Goal: Information Seeking & Learning: Understand process/instructions

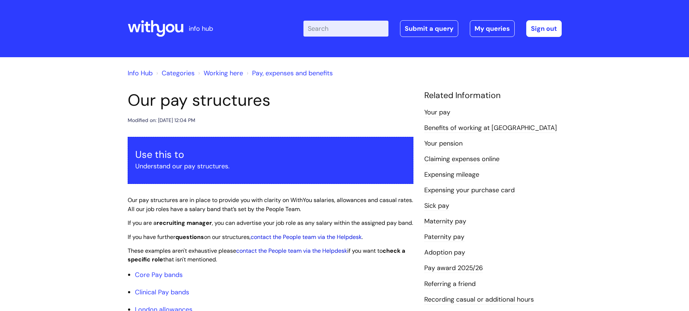
click at [366, 28] on input "Enter your search term here..." at bounding box center [346, 29] width 85 height 16
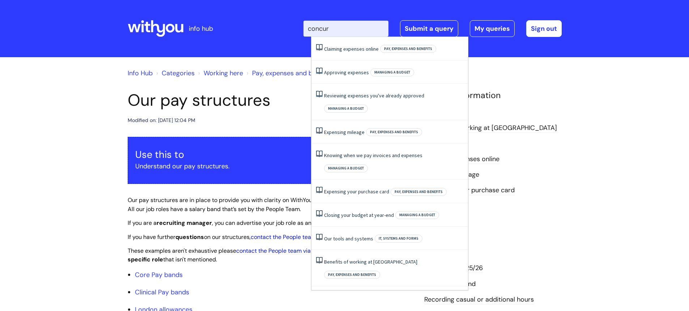
type input "concur"
click button "Search" at bounding box center [0, 0] width 0 height 0
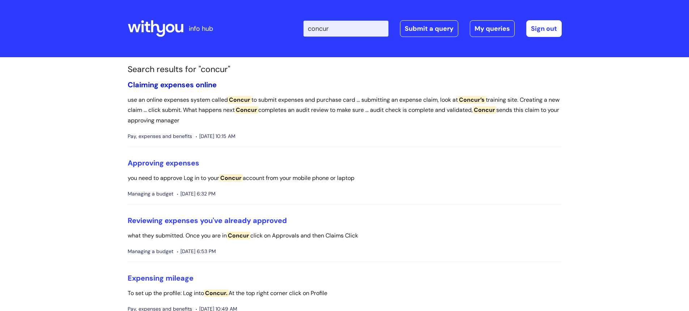
click at [184, 87] on link "Claiming expenses online" at bounding box center [172, 84] width 89 height 9
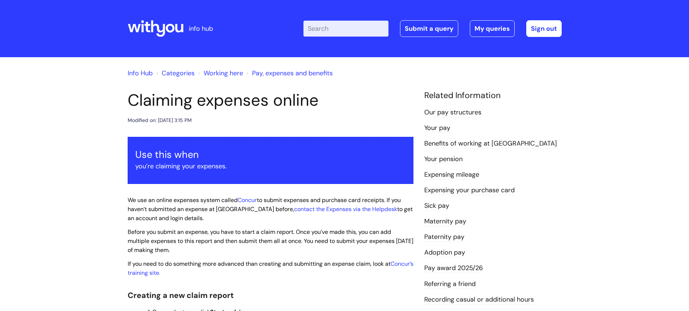
click at [358, 27] on input "Enter your search term here..." at bounding box center [346, 29] width 85 height 16
type input "ulysese"
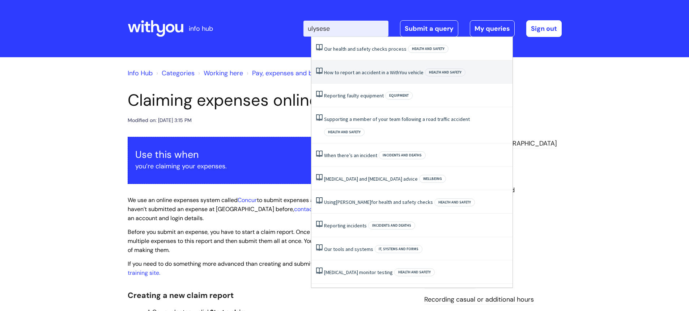
click at [385, 69] on link "How to report an accident in a WithYou vehicle" at bounding box center [374, 72] width 100 height 7
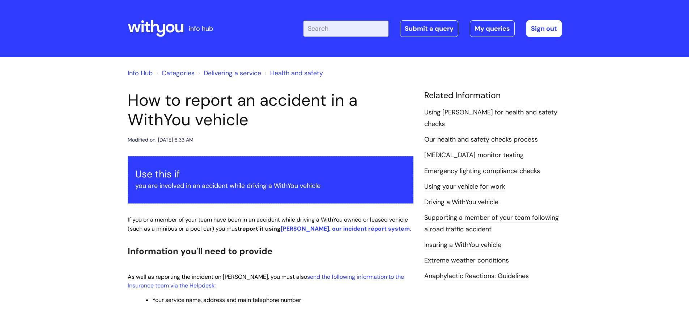
click at [333, 31] on input "Enter your search term here..." at bounding box center [346, 29] width 85 height 16
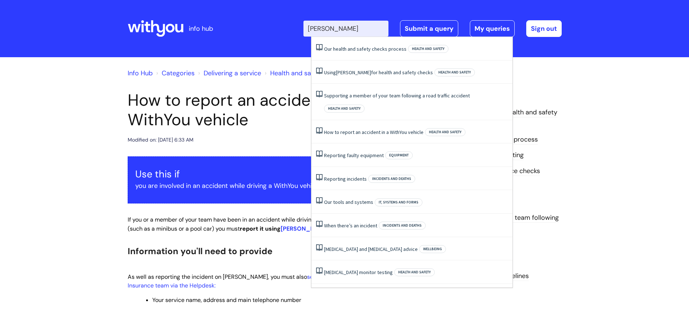
type input "ulyssess"
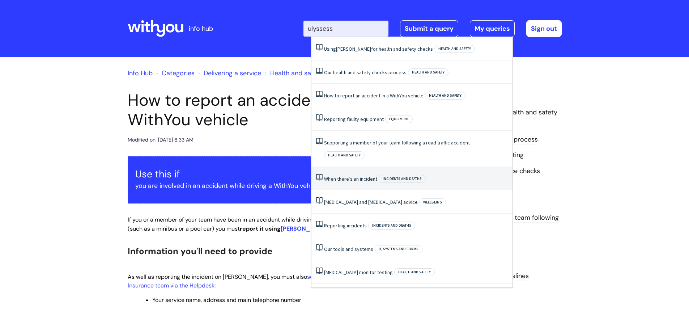
click at [370, 175] on link "When there’s an incident" at bounding box center [350, 178] width 53 height 7
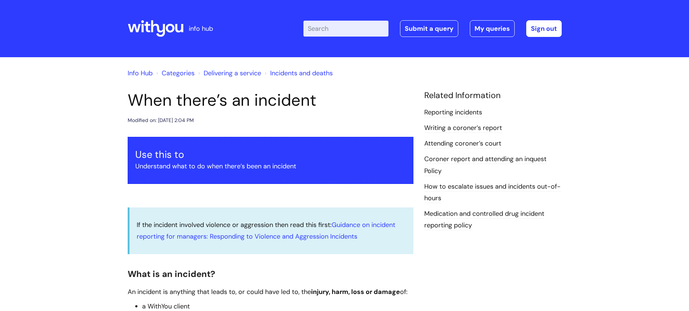
click at [364, 25] on input "Enter your search term here..." at bounding box center [346, 29] width 85 height 16
type input "Itrent"
click button "Search" at bounding box center [0, 0] width 0 height 0
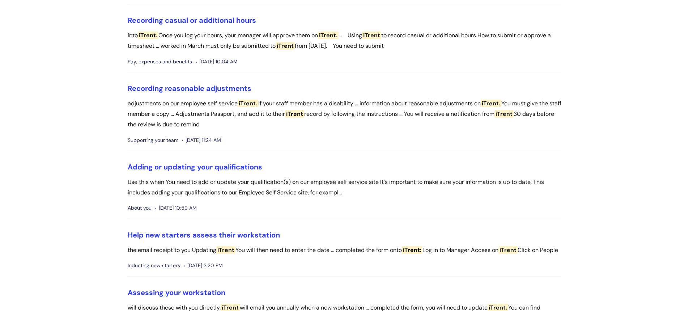
scroll to position [145, 0]
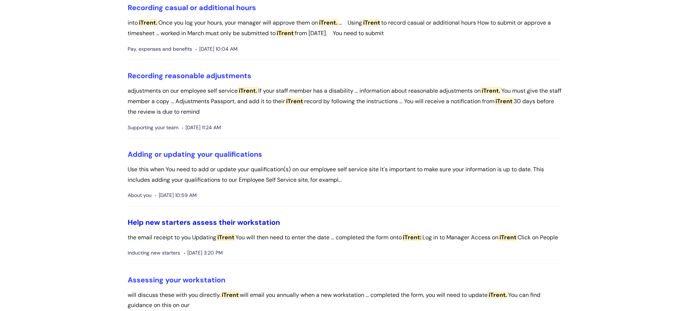
click at [226, 221] on link "Help new starters assess their workstation" at bounding box center [204, 221] width 152 height 9
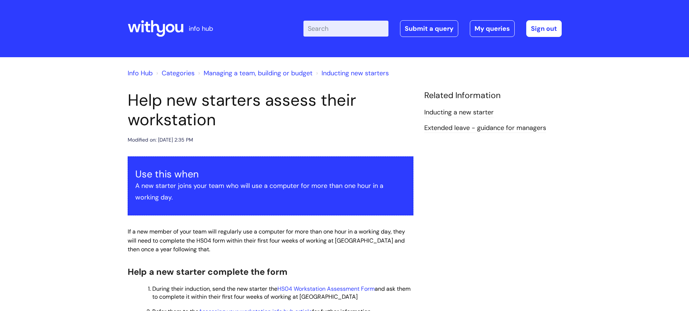
click at [344, 30] on input "Enter your search term here..." at bounding box center [346, 29] width 85 height 16
type input "itrent"
click button "Search" at bounding box center [0, 0] width 0 height 0
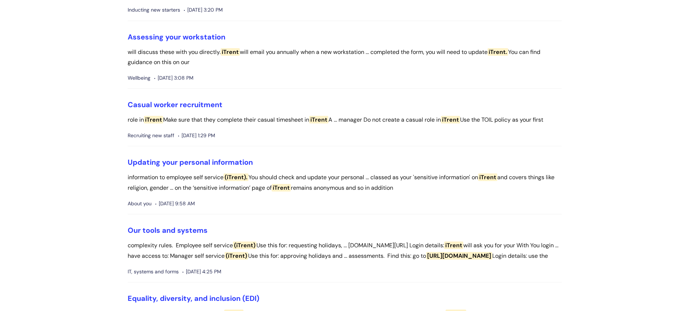
scroll to position [398, 0]
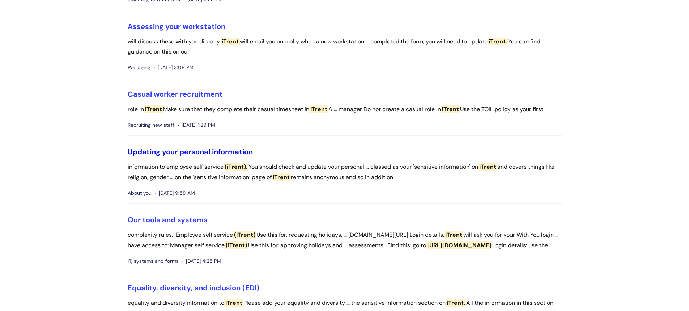
click at [244, 156] on link "Updating your personal information" at bounding box center [190, 151] width 125 height 9
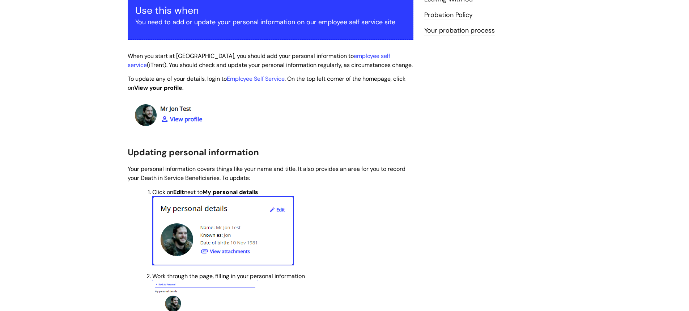
scroll to position [145, 0]
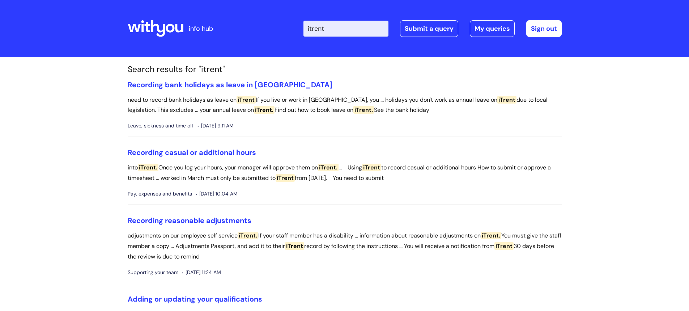
scroll to position [398, 0]
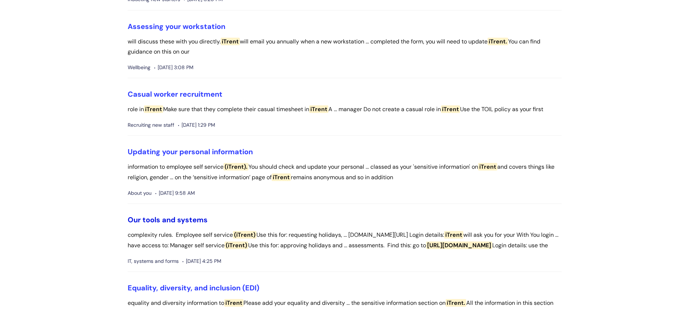
click at [187, 224] on link "Our tools and systems" at bounding box center [168, 219] width 80 height 9
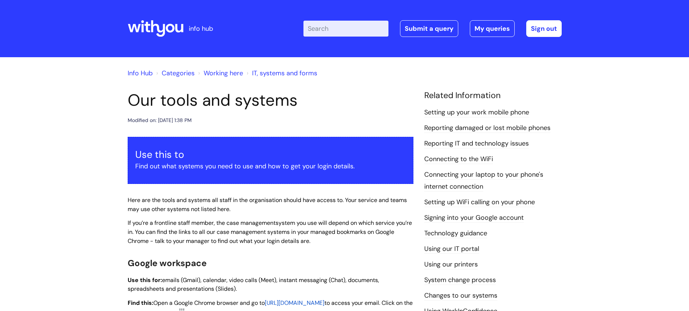
click at [168, 28] on icon at bounding box center [170, 28] width 9 height 9
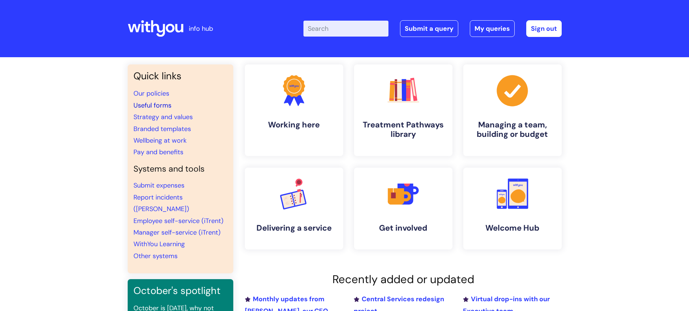
click at [153, 104] on link "Useful forms" at bounding box center [153, 105] width 38 height 9
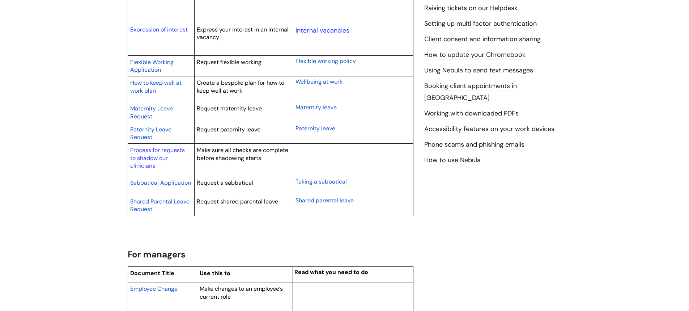
scroll to position [398, 0]
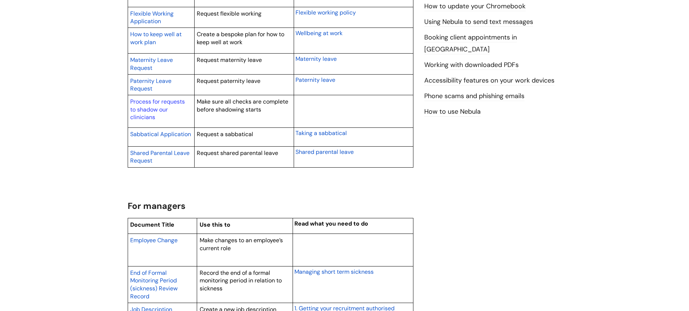
click at [158, 238] on span "Employee Change" at bounding box center [153, 240] width 47 height 8
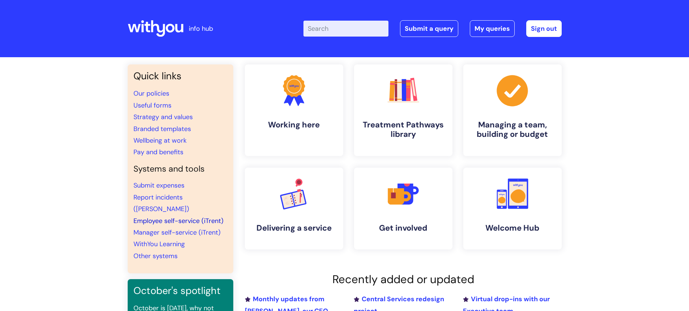
click at [168, 216] on link "Employee self-service (iTrent)" at bounding box center [179, 220] width 90 height 9
